Goal: Find specific page/section: Find specific page/section

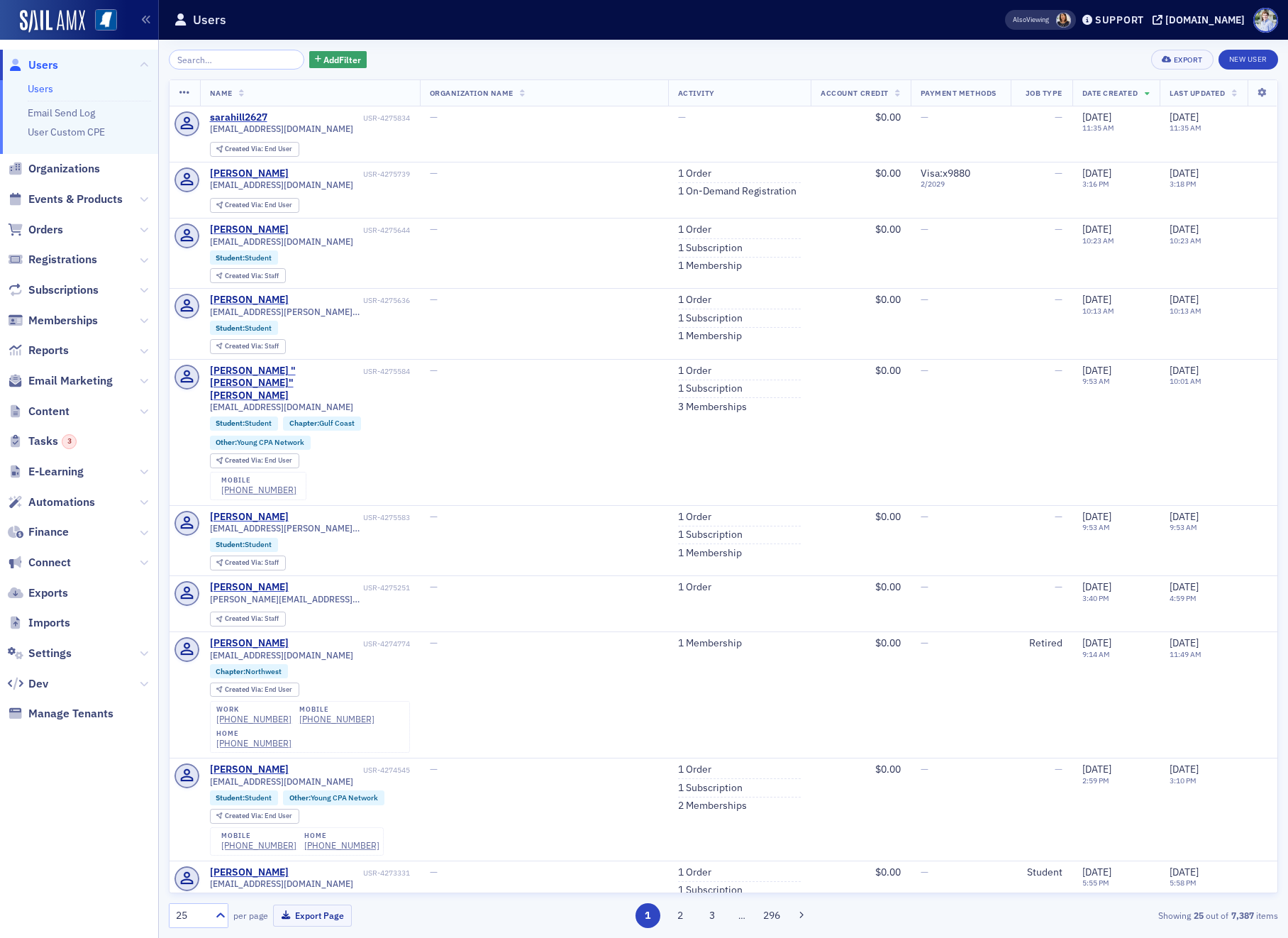
drag, startPoint x: 145, startPoint y: 318, endPoint x: 136, endPoint y: 329, distance: 14.2
click at [145, 318] on icon at bounding box center [144, 320] width 8 height 8
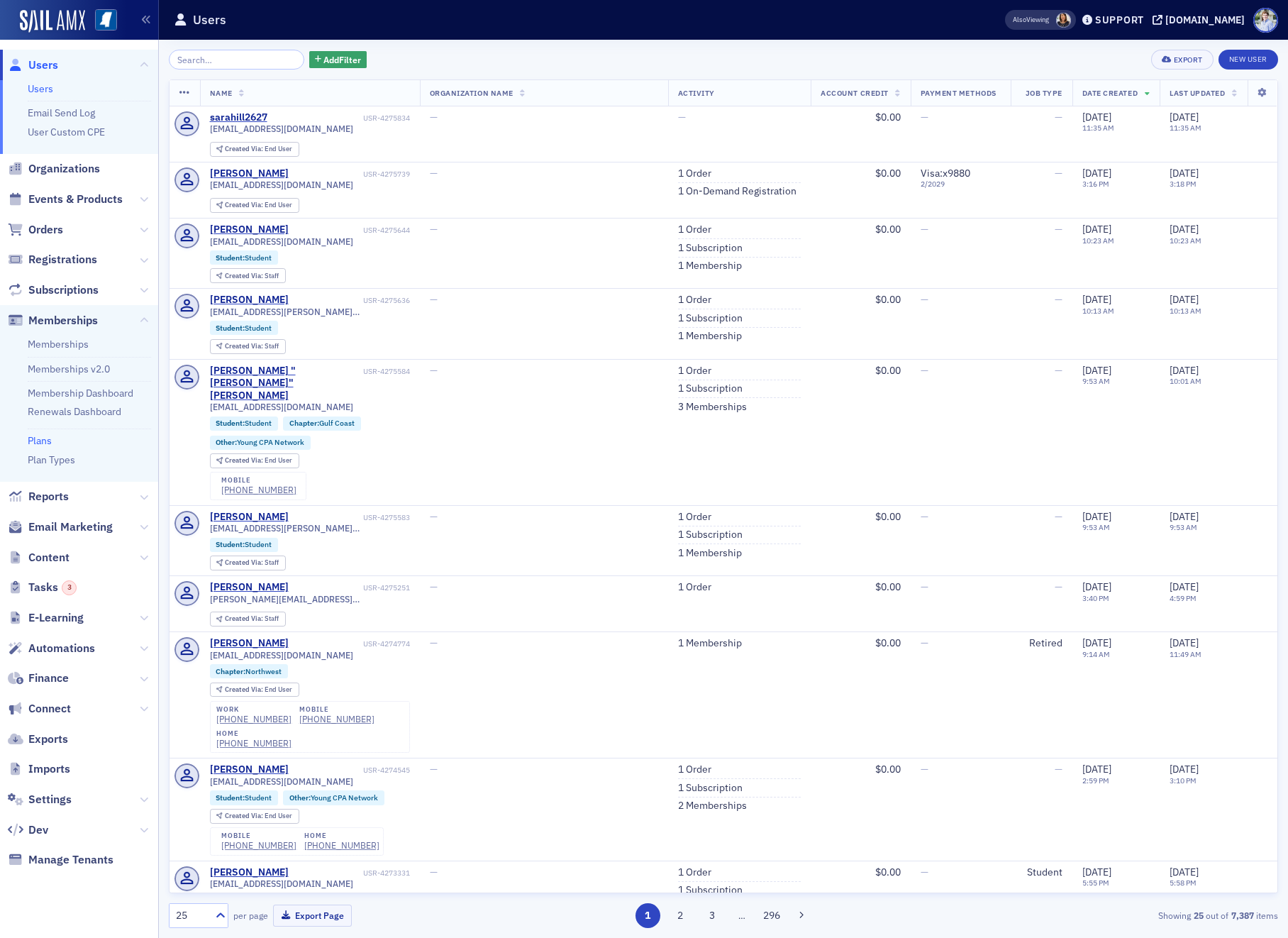
click at [39, 443] on link "Plans" at bounding box center [40, 440] width 24 height 13
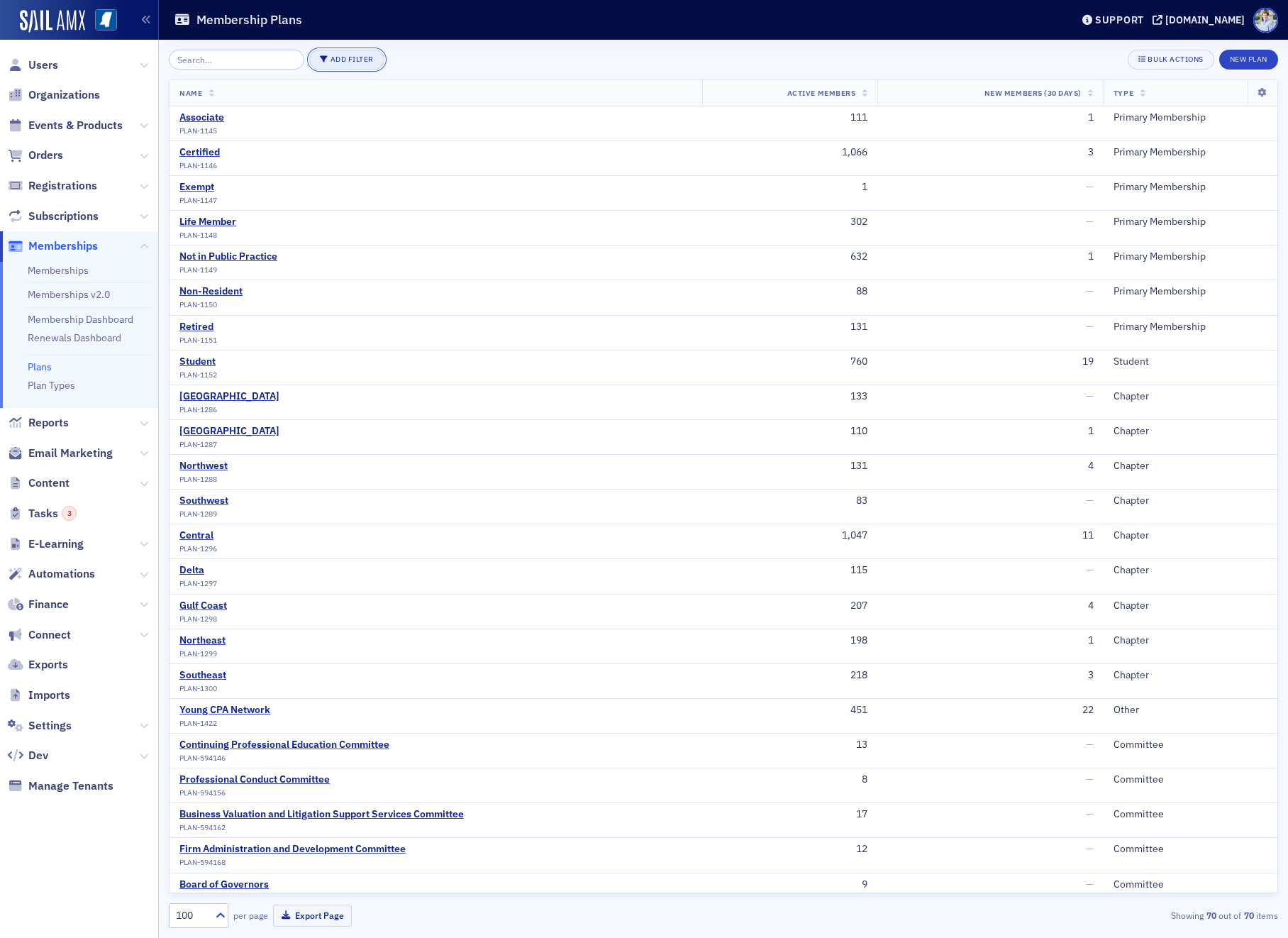
click at [318, 59] on button "Add Filter" at bounding box center [347, 59] width 75 height 20
click at [402, 59] on div "Plan Type" at bounding box center [398, 59] width 38 height 13
click at [316, 157] on span "Student" at bounding box center [315, 160] width 31 height 12
click at [295, 157] on input "Student" at bounding box center [288, 160] width 13 height 13
checkbox input "true"
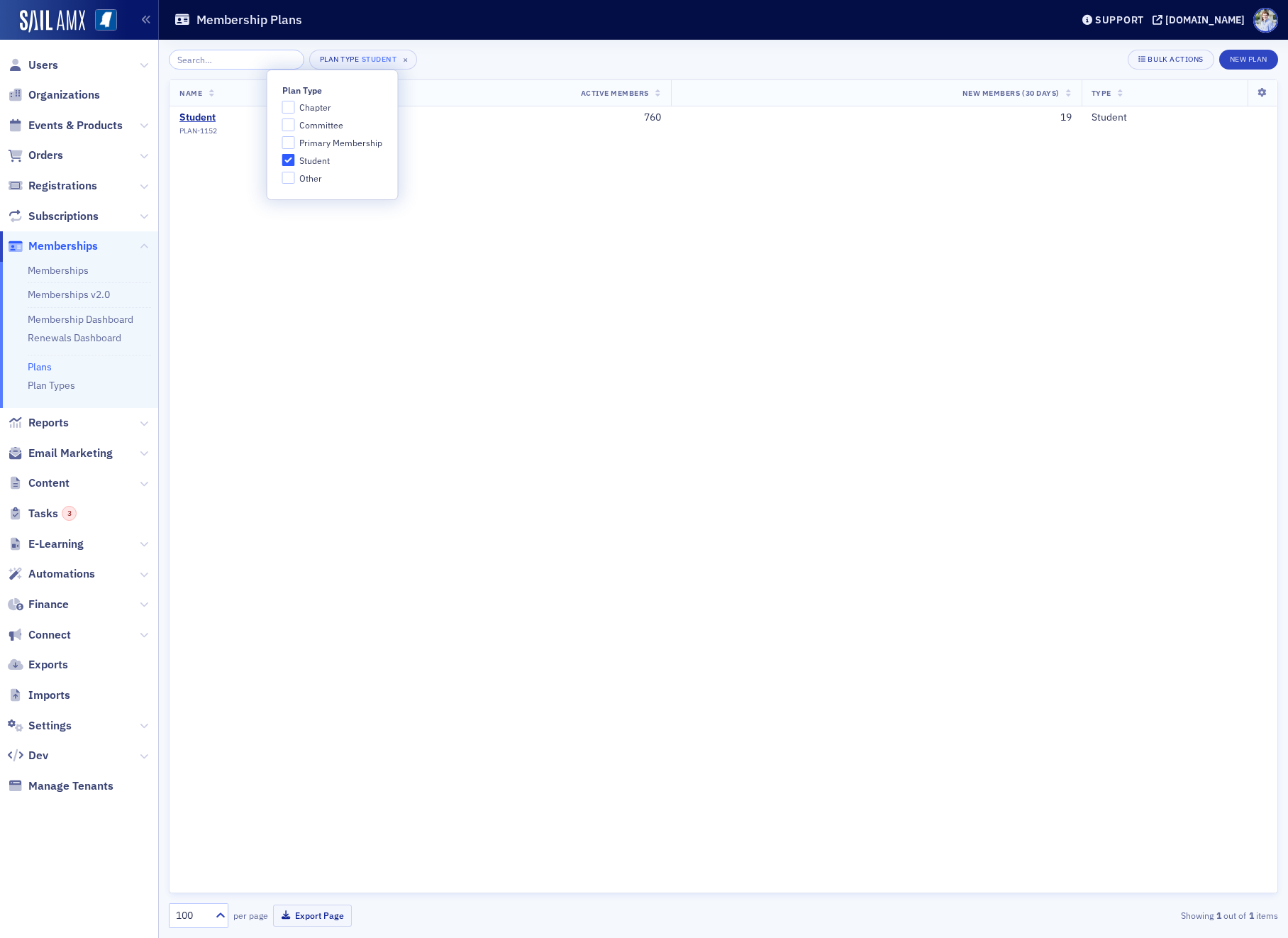
click at [468, 43] on div "Plan Type Student × Bulk Actions New Plan Name Active Members New Members (30 D…" at bounding box center [723, 488] width 1110 height 898
click at [180, 122] on div "Student" at bounding box center [199, 118] width 37 height 13
